Goal: Information Seeking & Learning: Find specific fact

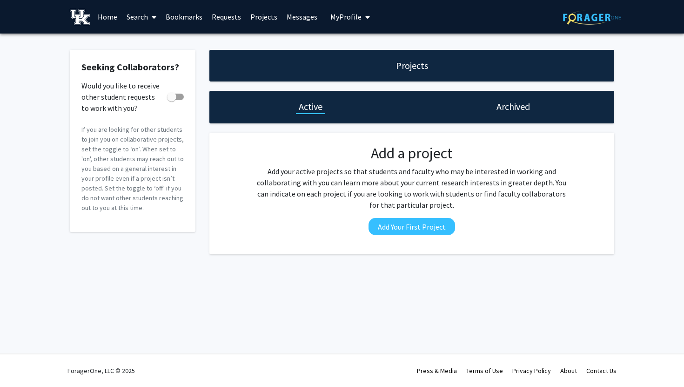
click at [674, 203] on div "Seeking Collaborators? Would you like to receive other student requests to work…" at bounding box center [342, 155] width 684 height 242
click at [108, 18] on link "Home" at bounding box center [107, 16] width 29 height 33
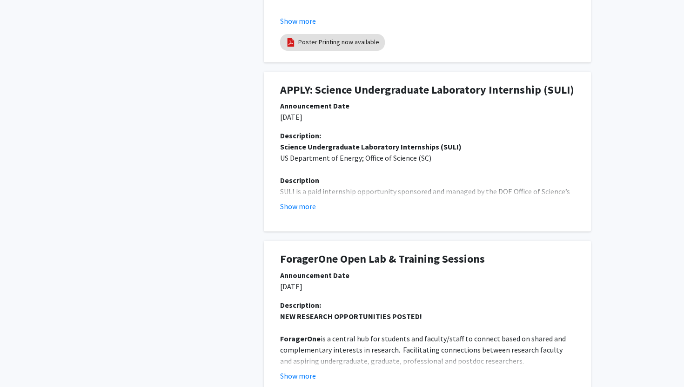
scroll to position [494, 0]
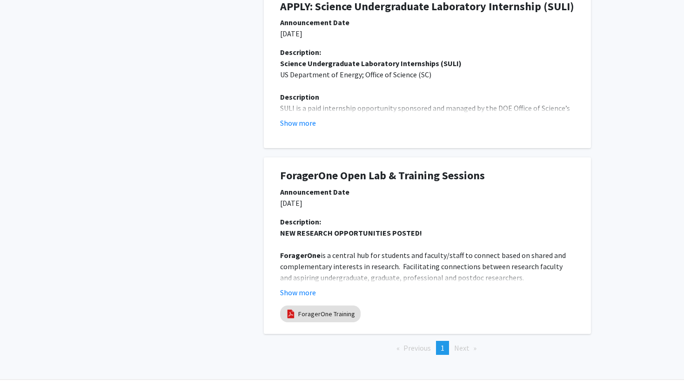
click at [464, 349] on span "Next page" at bounding box center [461, 347] width 15 height 9
click at [467, 349] on span "Next page" at bounding box center [461, 347] width 15 height 9
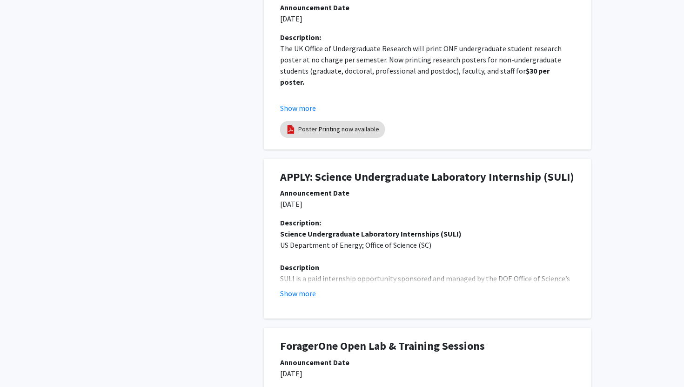
scroll to position [0, 0]
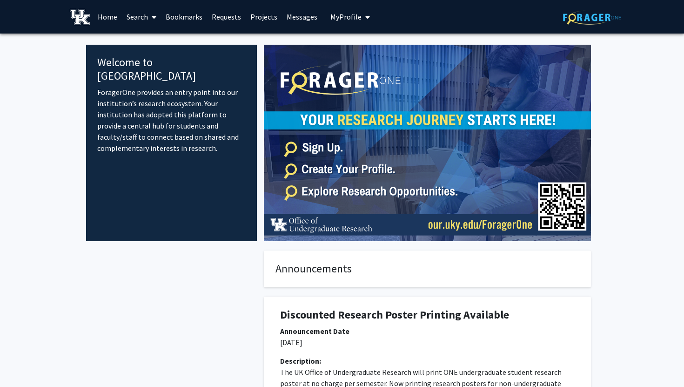
click at [110, 17] on link "Home" at bounding box center [107, 16] width 29 height 33
click at [80, 18] on img at bounding box center [80, 17] width 20 height 16
click at [331, 20] on span "My Profile" at bounding box center [346, 16] width 31 height 9
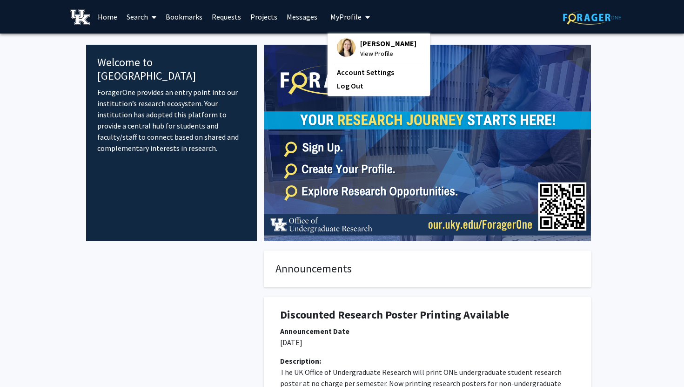
click at [340, 48] on img at bounding box center [346, 47] width 19 height 19
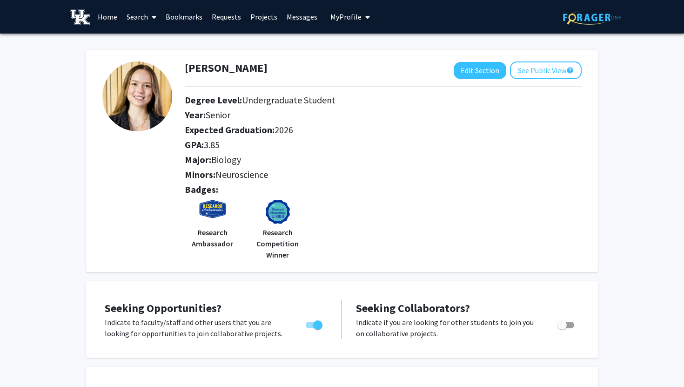
click at [537, 79] on div at bounding box center [383, 86] width 411 height 15
click at [539, 72] on button "See Public View help" at bounding box center [546, 70] width 72 height 18
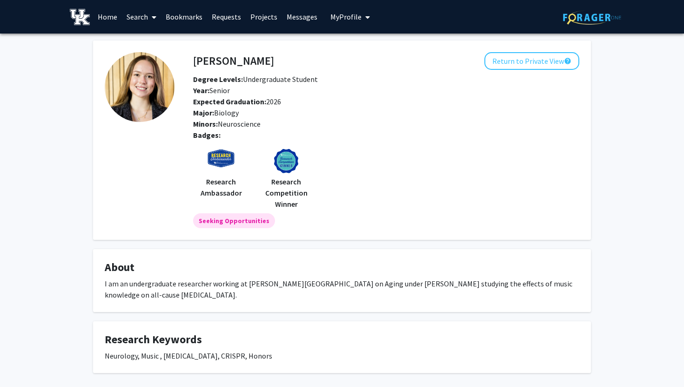
click at [79, 17] on img at bounding box center [80, 17] width 20 height 16
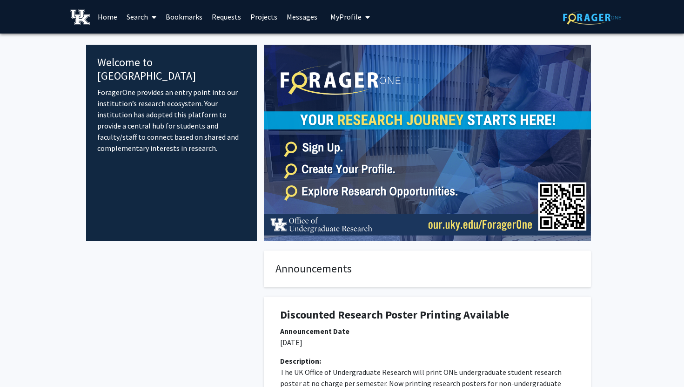
click at [103, 17] on link "Home" at bounding box center [107, 16] width 29 height 33
click at [146, 16] on link "Search" at bounding box center [141, 16] width 39 height 33
click at [164, 41] on span "Faculty/Staff" at bounding box center [156, 43] width 68 height 19
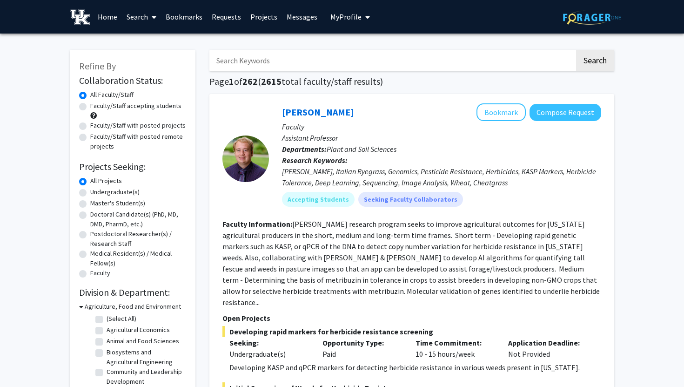
click at [277, 65] on input "Search Keywords" at bounding box center [391, 60] width 365 height 21
type input "Md [PERSON_NAME]"
click at [576, 50] on button "Search" at bounding box center [595, 60] width 38 height 21
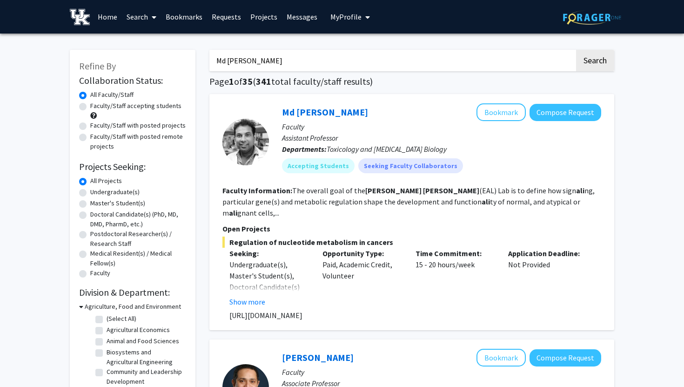
click at [252, 145] on div at bounding box center [246, 142] width 47 height 47
click at [307, 105] on div "Md [PERSON_NAME] Bookmark Compose Request" at bounding box center [441, 112] width 319 height 18
click at [307, 114] on link "Md [PERSON_NAME]" at bounding box center [325, 112] width 86 height 12
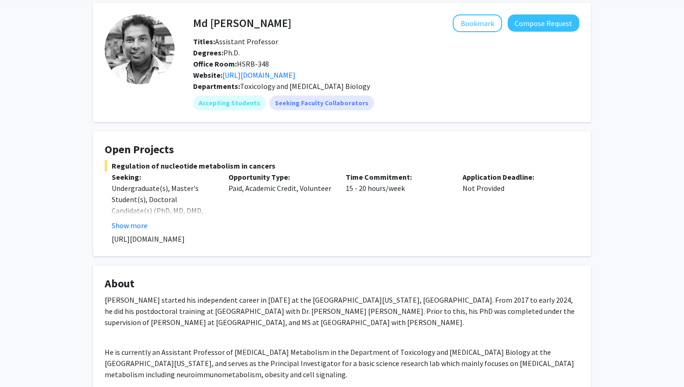
scroll to position [91, 0]
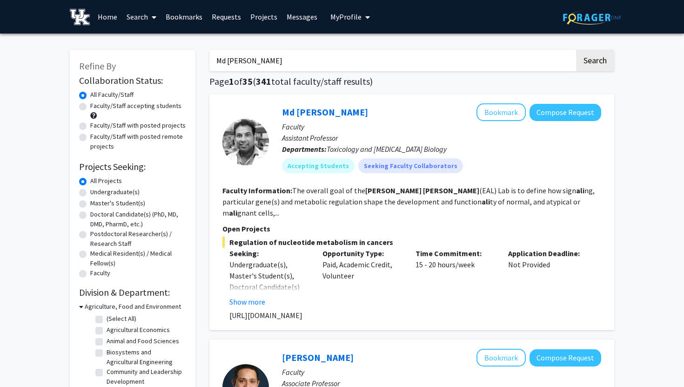
drag, startPoint x: 270, startPoint y: 63, endPoint x: 160, endPoint y: 61, distance: 110.4
type input "[PERSON_NAME]"
click at [576, 50] on button "Search" at bounding box center [595, 60] width 38 height 21
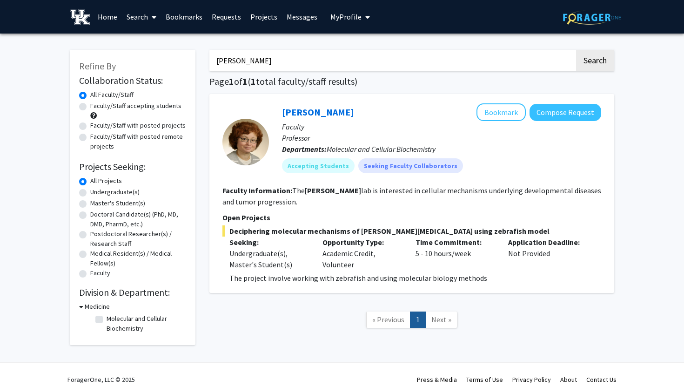
click at [239, 151] on div at bounding box center [246, 142] width 47 height 47
click at [304, 113] on link "[PERSON_NAME]" at bounding box center [318, 112] width 72 height 12
drag, startPoint x: 288, startPoint y: 64, endPoint x: 176, endPoint y: 58, distance: 112.4
click at [176, 58] on div "Refine By Collaboration Status: Collaboration Status All Faculty/Staff Collabor…" at bounding box center [342, 194] width 559 height 306
type input "[PERSON_NAME]"
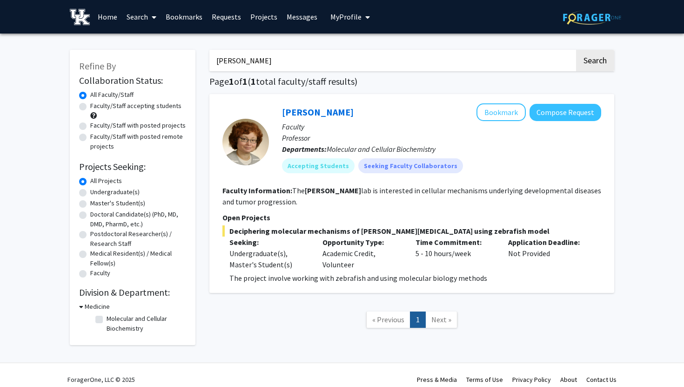
click at [576, 50] on button "Search" at bounding box center [595, 60] width 38 height 21
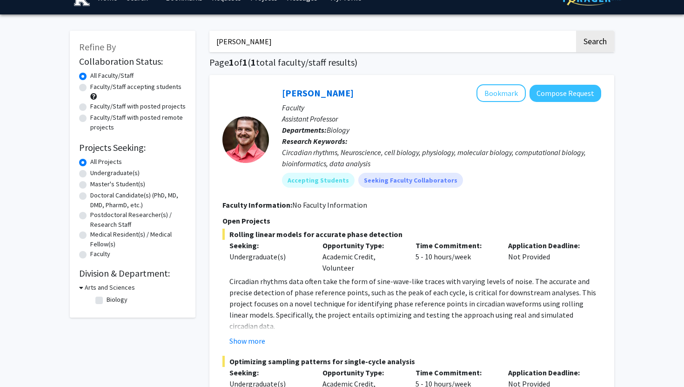
scroll to position [21, 0]
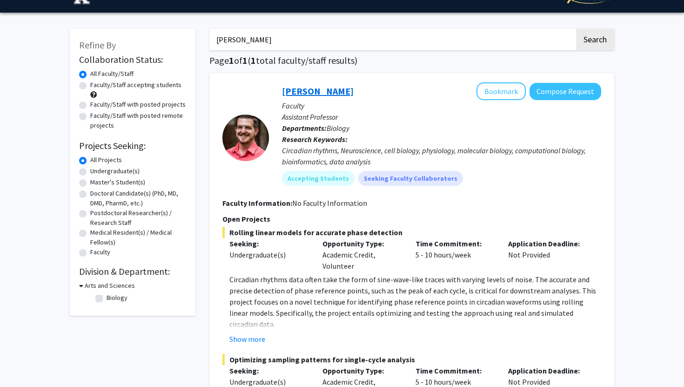
click at [318, 88] on link "[PERSON_NAME]" at bounding box center [318, 91] width 72 height 12
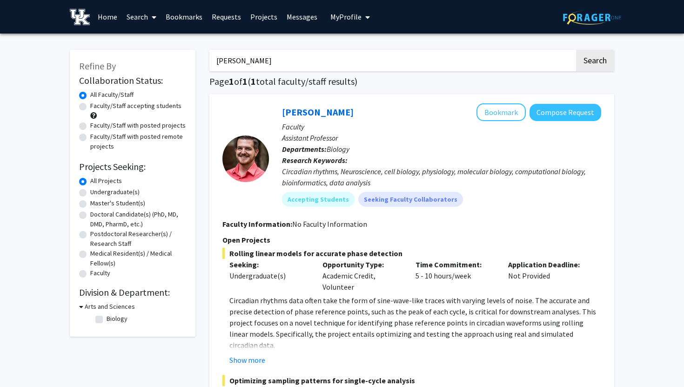
click at [318, 68] on input "[PERSON_NAME]" at bounding box center [391, 60] width 365 height 21
click at [88, 18] on img at bounding box center [80, 17] width 20 height 16
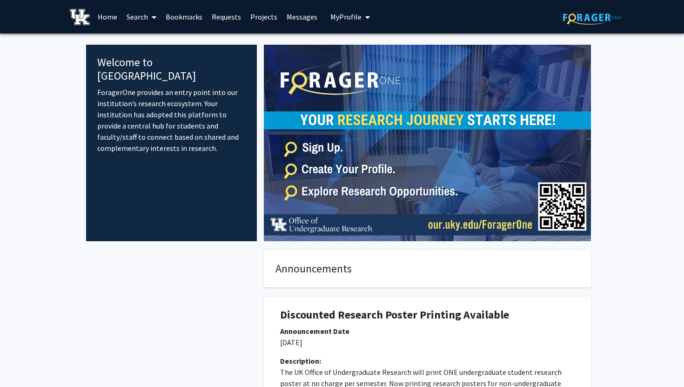
click at [108, 16] on link "Home" at bounding box center [107, 16] width 29 height 33
click at [158, 20] on link "Search" at bounding box center [141, 16] width 39 height 33
click at [162, 43] on span "Faculty/Staff" at bounding box center [156, 43] width 68 height 19
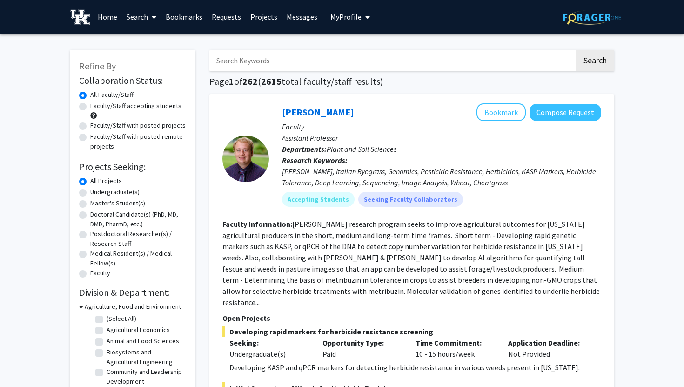
click at [277, 68] on input "Search Keywords" at bounding box center [391, 60] width 365 height 21
click at [576, 50] on button "Search" at bounding box center [595, 60] width 38 height 21
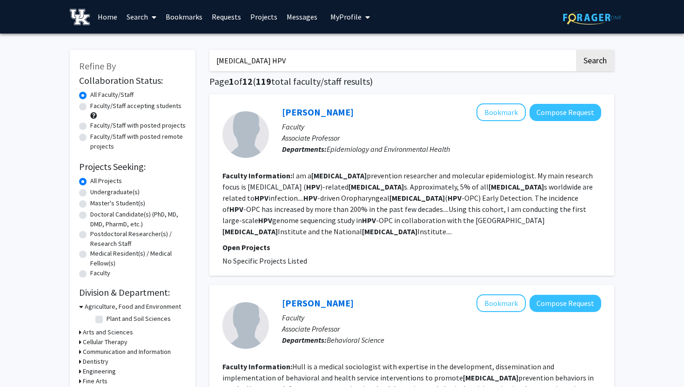
drag, startPoint x: 280, startPoint y: 61, endPoint x: 80, endPoint y: 33, distance: 201.7
click at [576, 50] on button "Search" at bounding box center [595, 60] width 38 height 21
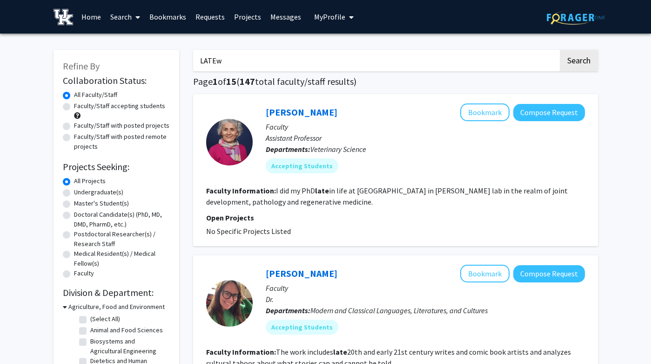
type input "LATEw"
